Goal: Task Accomplishment & Management: Complete application form

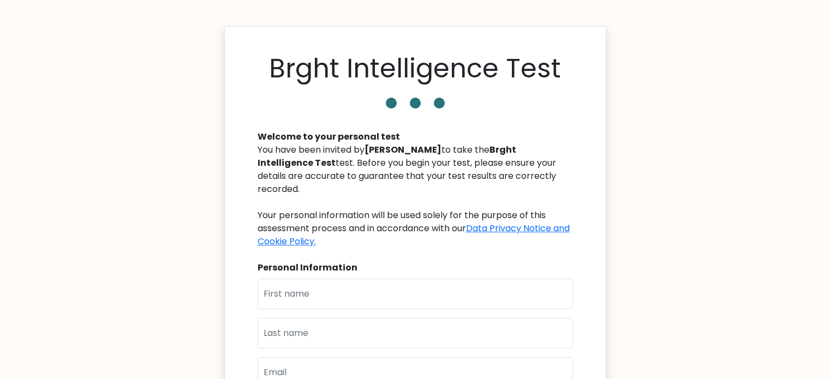
scroll to position [55, 0]
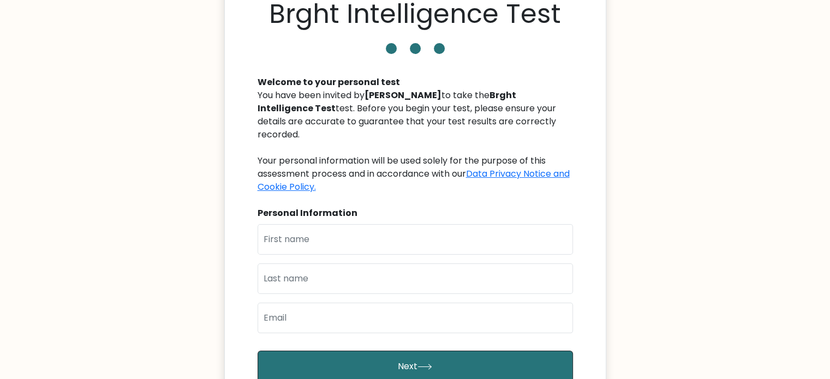
type input "[PERSON_NAME]"
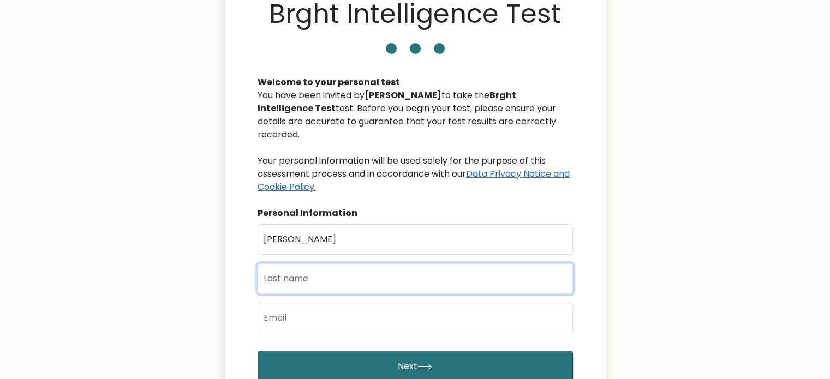
click at [304, 264] on input "text" at bounding box center [416, 279] width 316 height 31
type input "[PERSON_NAME]"
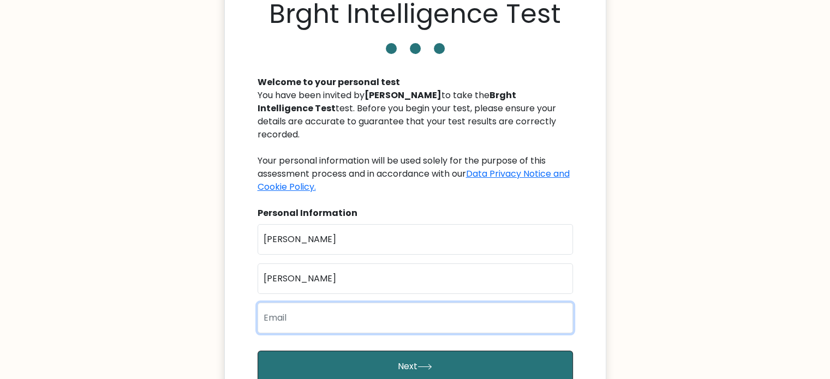
click at [304, 303] on input "email" at bounding box center [416, 318] width 316 height 31
type input "[EMAIL_ADDRESS][DOMAIN_NAME]"
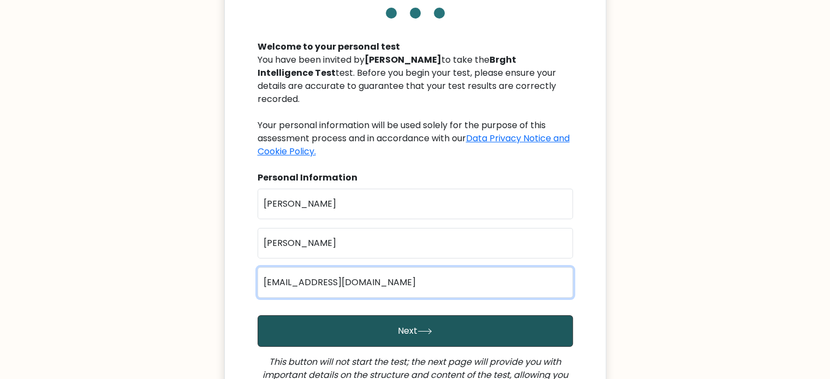
scroll to position [109, 0]
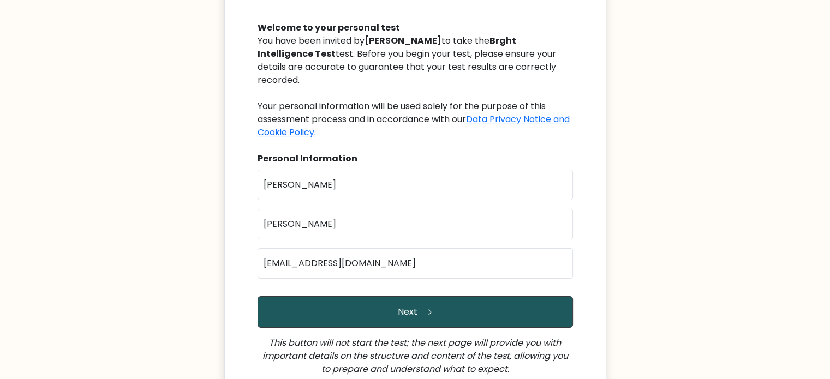
click at [467, 296] on button "Next" at bounding box center [416, 312] width 316 height 32
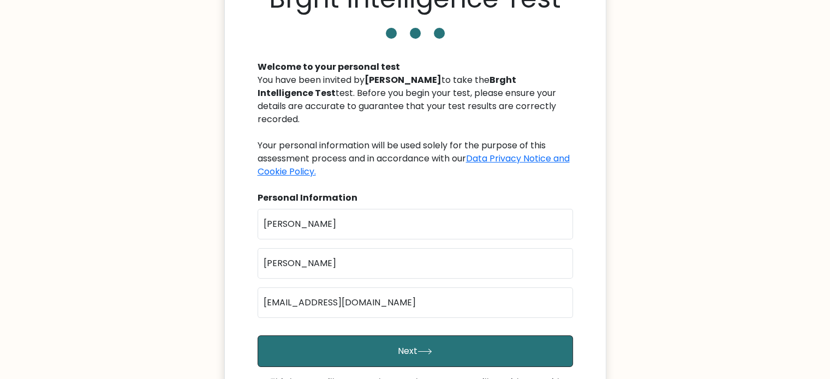
scroll to position [55, 0]
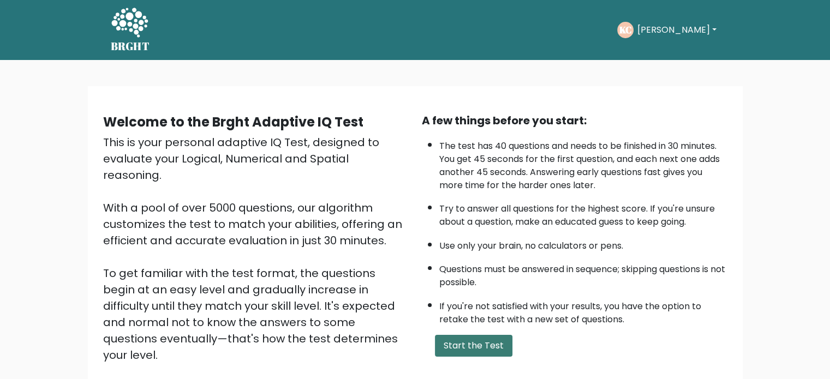
click at [487, 335] on button "Start the Test" at bounding box center [474, 346] width 78 height 22
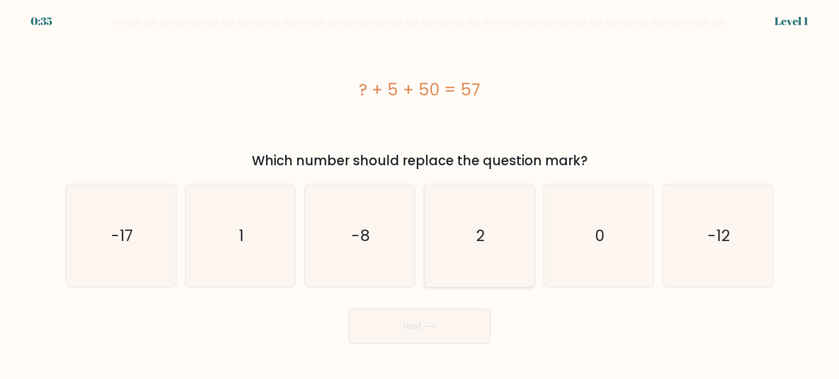
click at [502, 259] on icon "2" at bounding box center [478, 236] width 103 height 103
click at [420, 195] on input "d. 2" at bounding box center [419, 192] width 1 height 5
radio input "true"
click at [453, 330] on button "Next" at bounding box center [419, 326] width 142 height 35
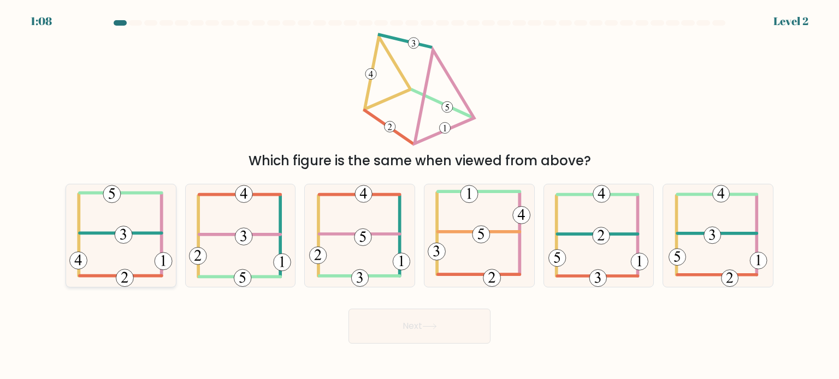
click at [89, 243] on icon at bounding box center [120, 236] width 103 height 103
click at [419, 195] on input "a." at bounding box center [419, 192] width 1 height 5
radio input "true"
click at [454, 331] on button "Next" at bounding box center [419, 326] width 142 height 35
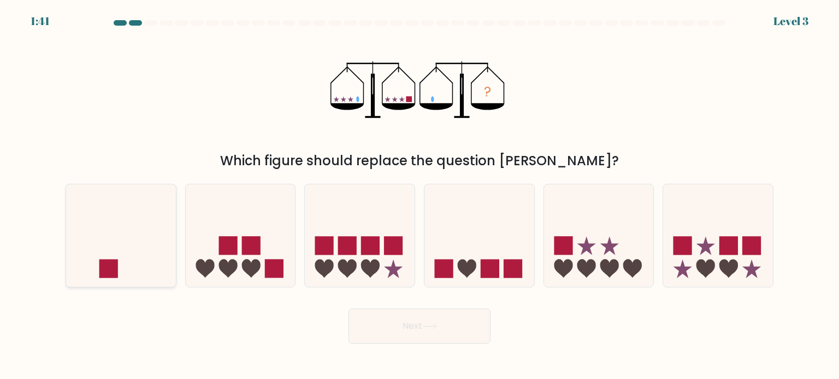
click at [100, 277] on rect at bounding box center [108, 268] width 19 height 19
click at [419, 195] on input "a." at bounding box center [419, 192] width 1 height 5
radio input "true"
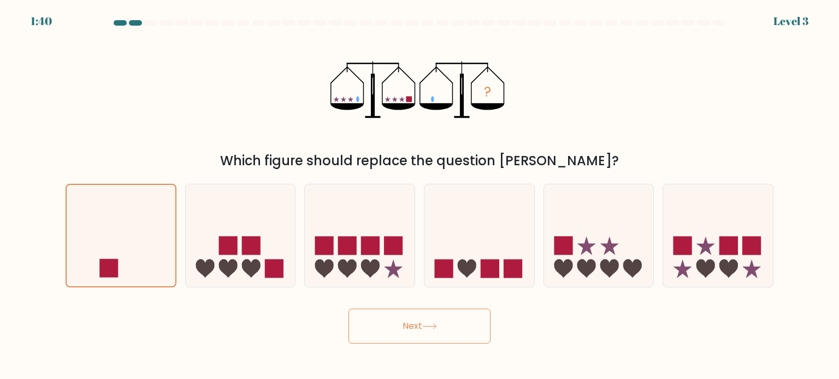
click at [400, 318] on button "Next" at bounding box center [419, 326] width 142 height 35
